Goal: Information Seeking & Learning: Learn about a topic

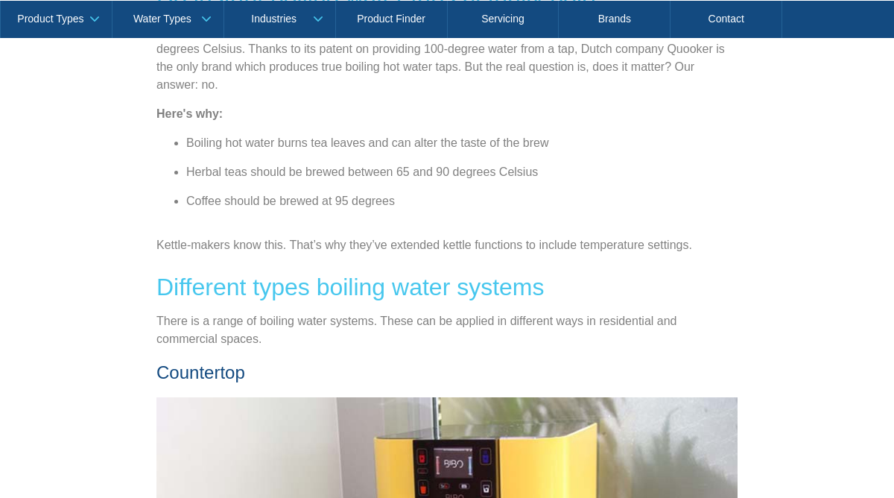
scroll to position [1410, 0]
